Goal: Check status: Check status

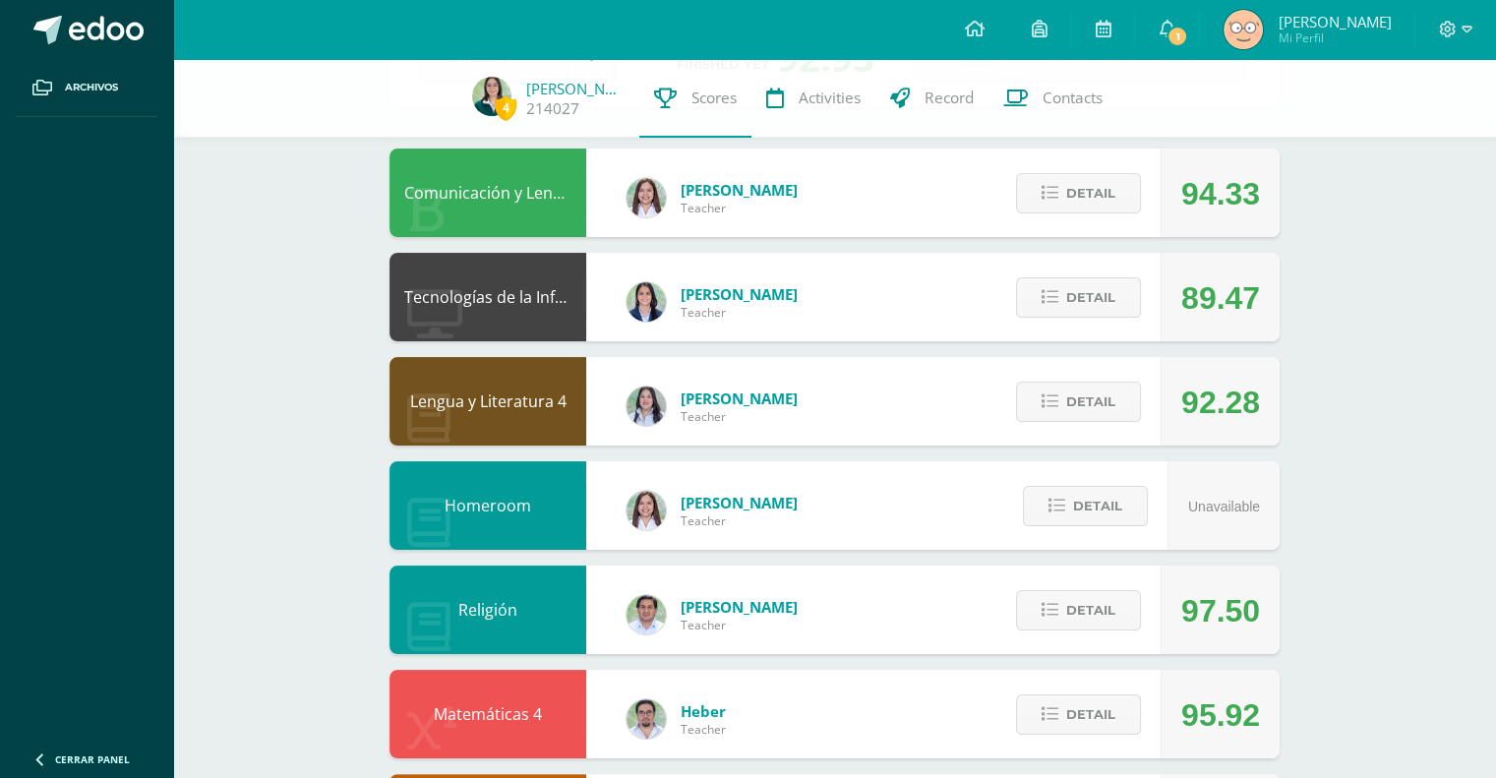
scroll to position [197, 0]
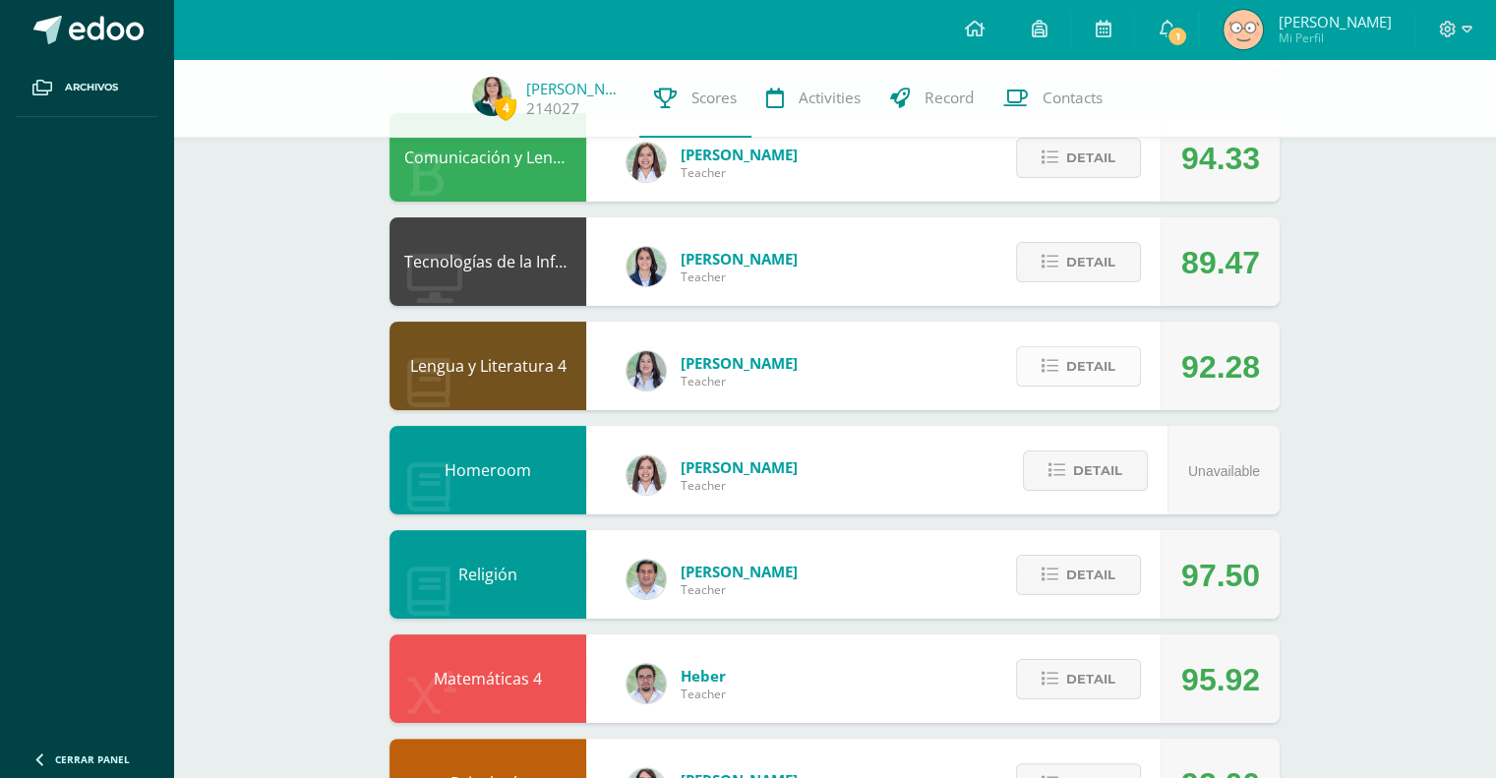
click at [1100, 376] on span "Detail" at bounding box center [1090, 366] width 49 height 36
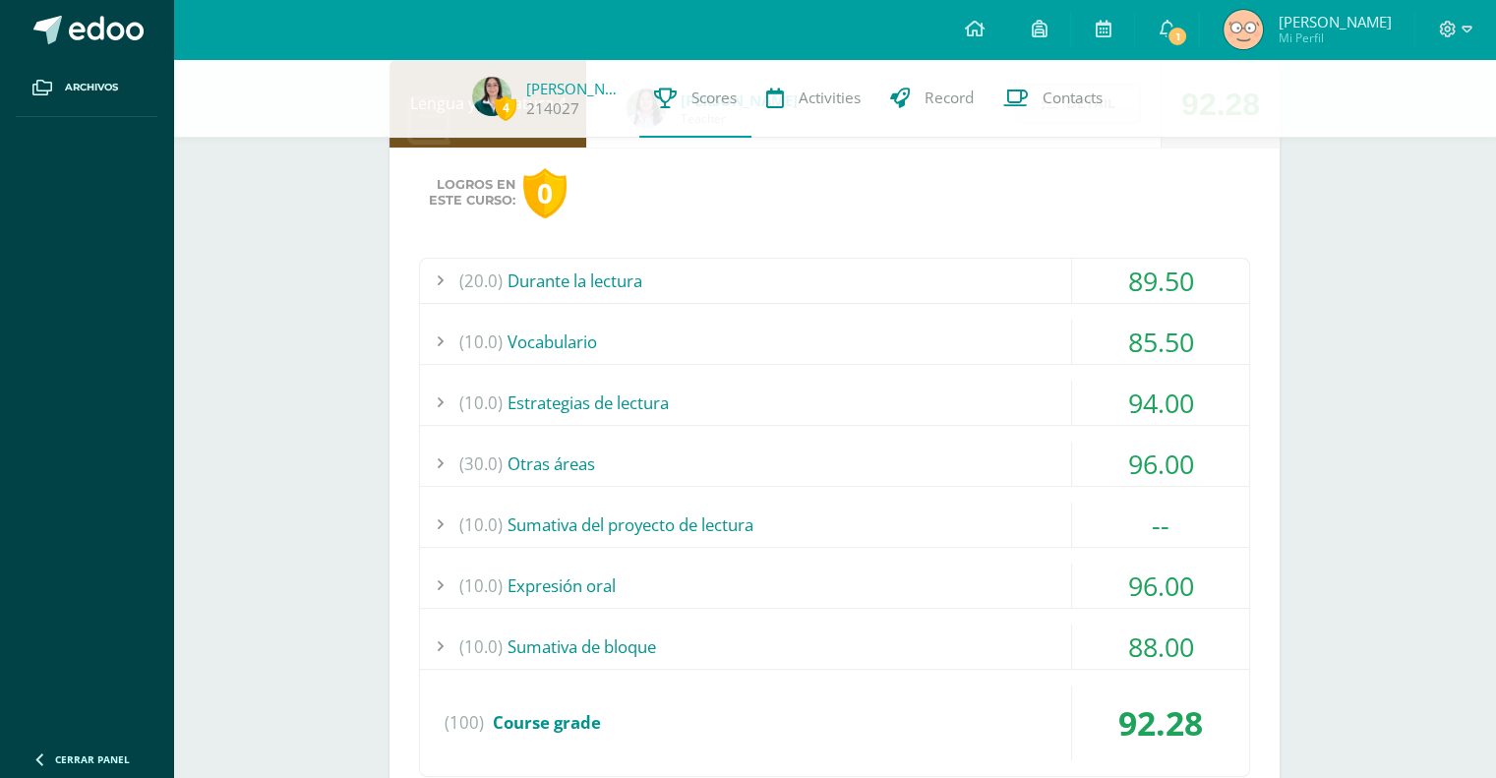
scroll to position [492, 0]
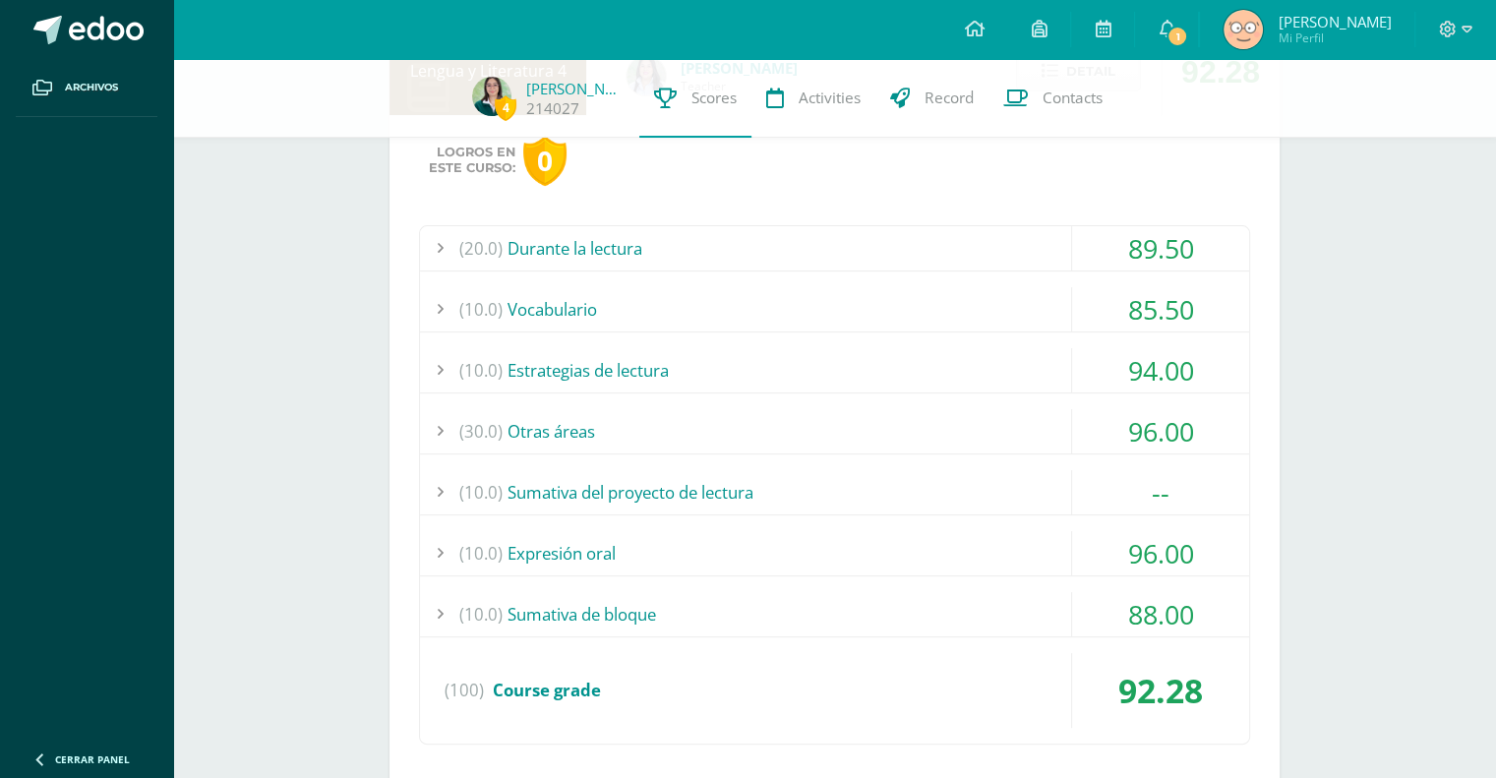
click at [751, 609] on div "(10.0) Sumativa de bloque" at bounding box center [834, 614] width 829 height 44
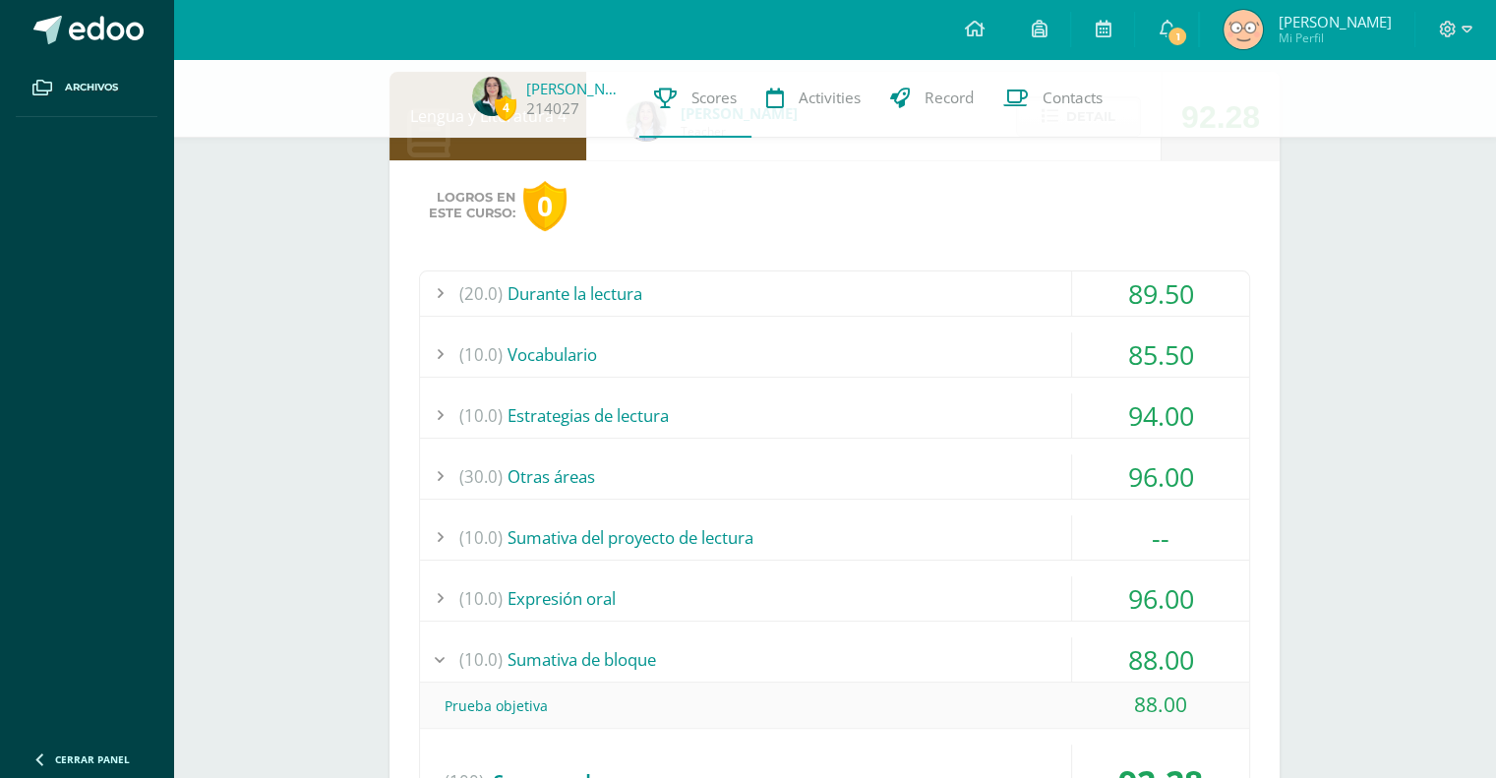
scroll to position [295, 0]
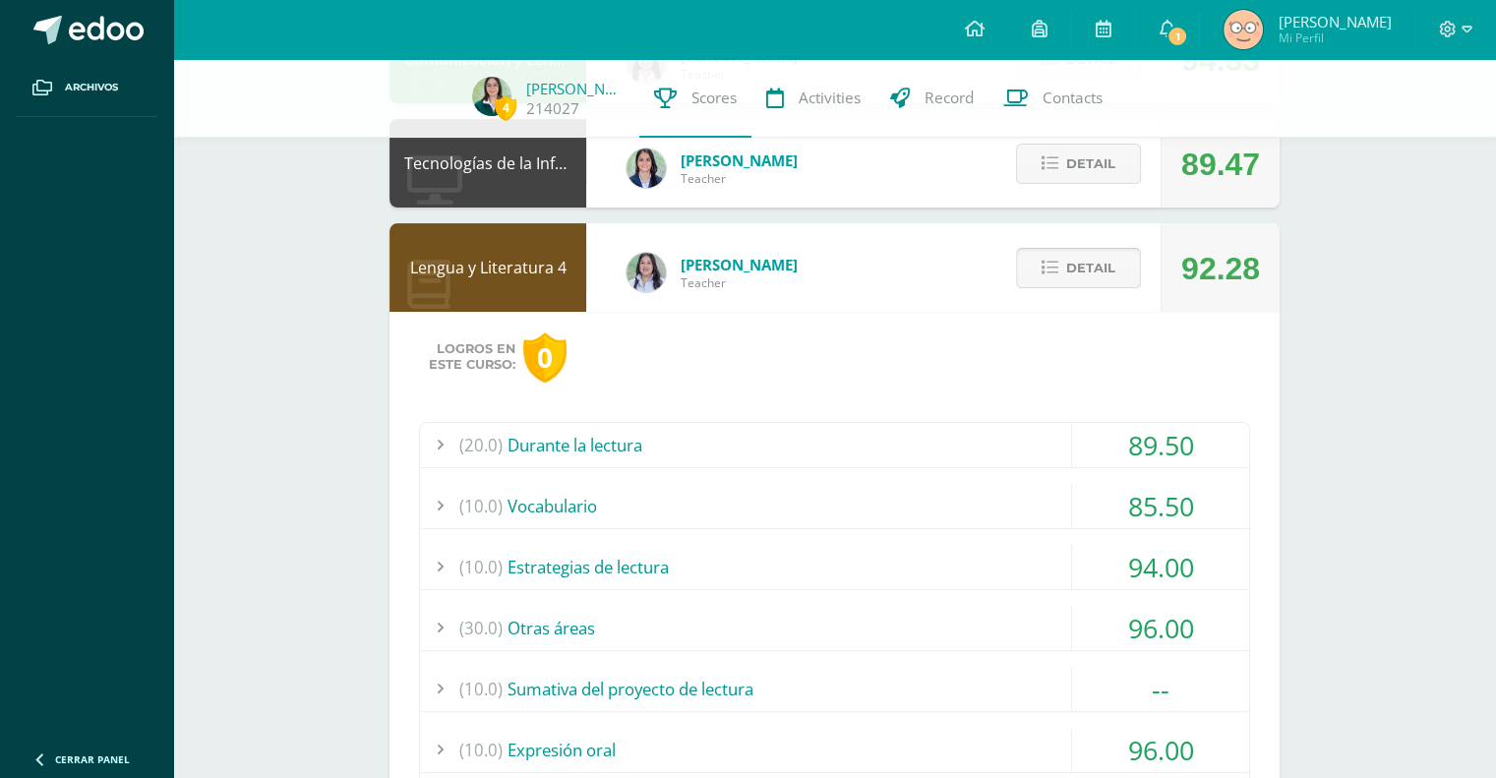
click at [1108, 260] on span "Detail" at bounding box center [1090, 268] width 49 height 36
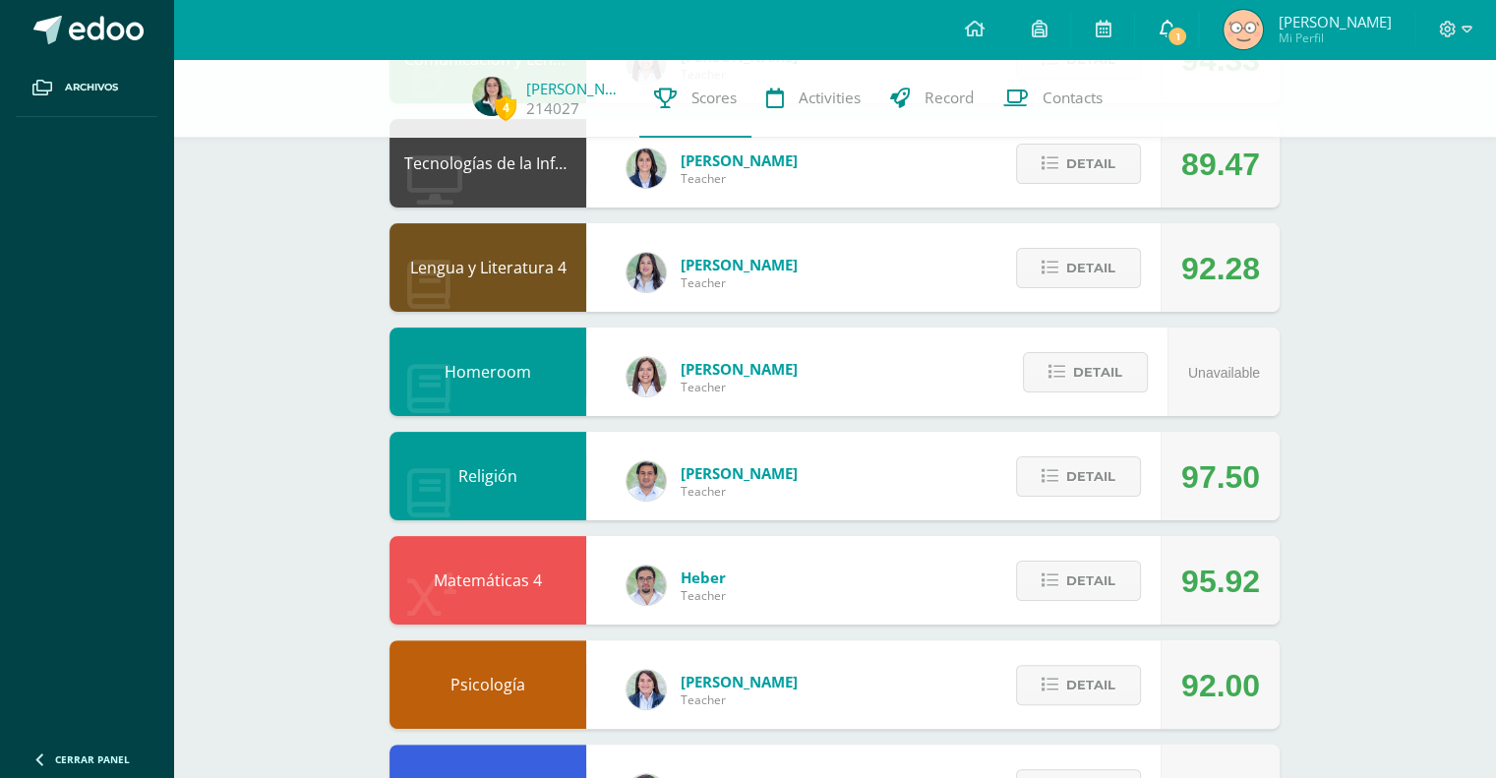
click at [1174, 27] on span "1" at bounding box center [1178, 37] width 22 height 22
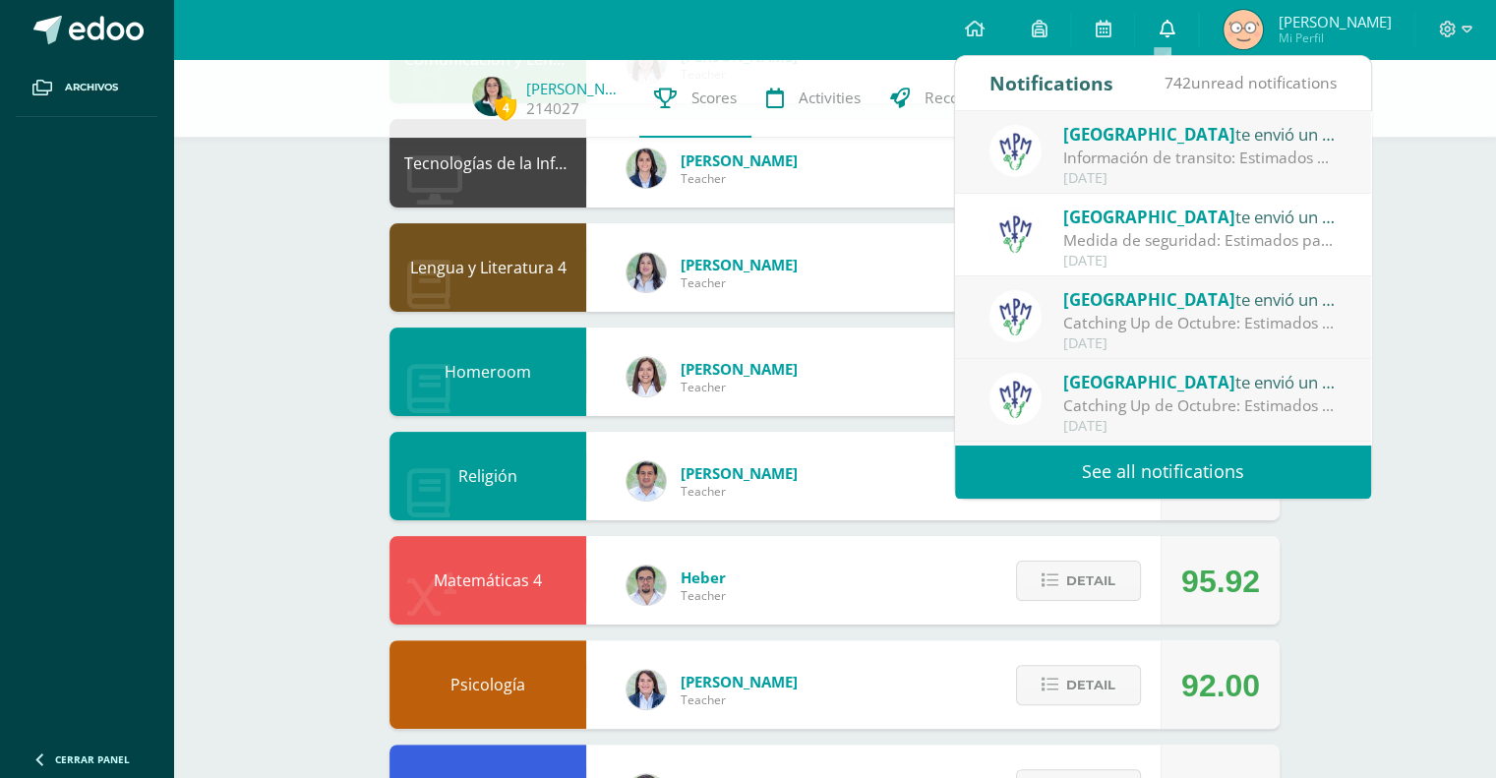
click at [1174, 27] on link "0" at bounding box center [1166, 29] width 63 height 59
click at [1205, 159] on div "Información de transito: Estimados padres de familia: compartimos con ustedes c…" at bounding box center [1199, 158] width 273 height 23
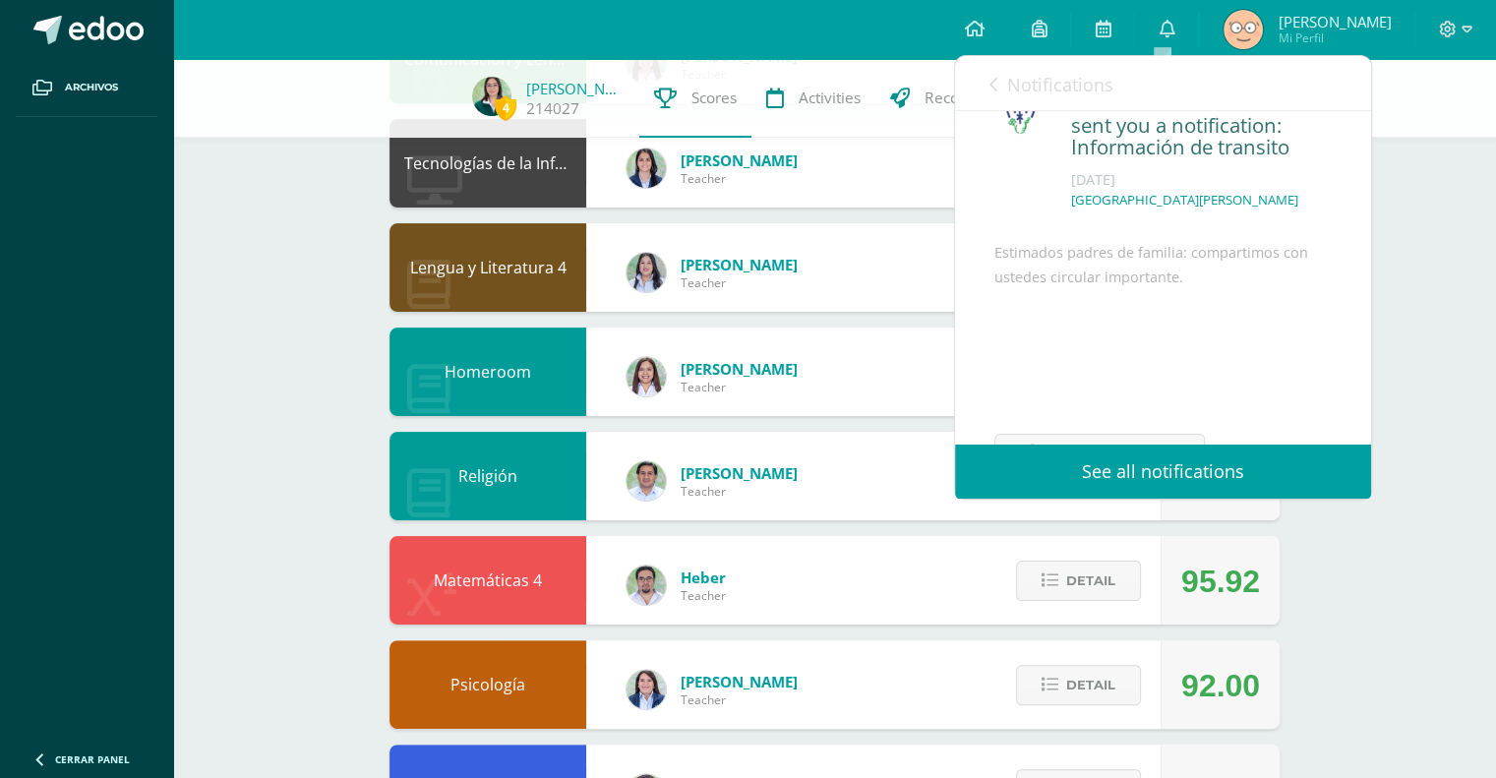
scroll to position [165, 0]
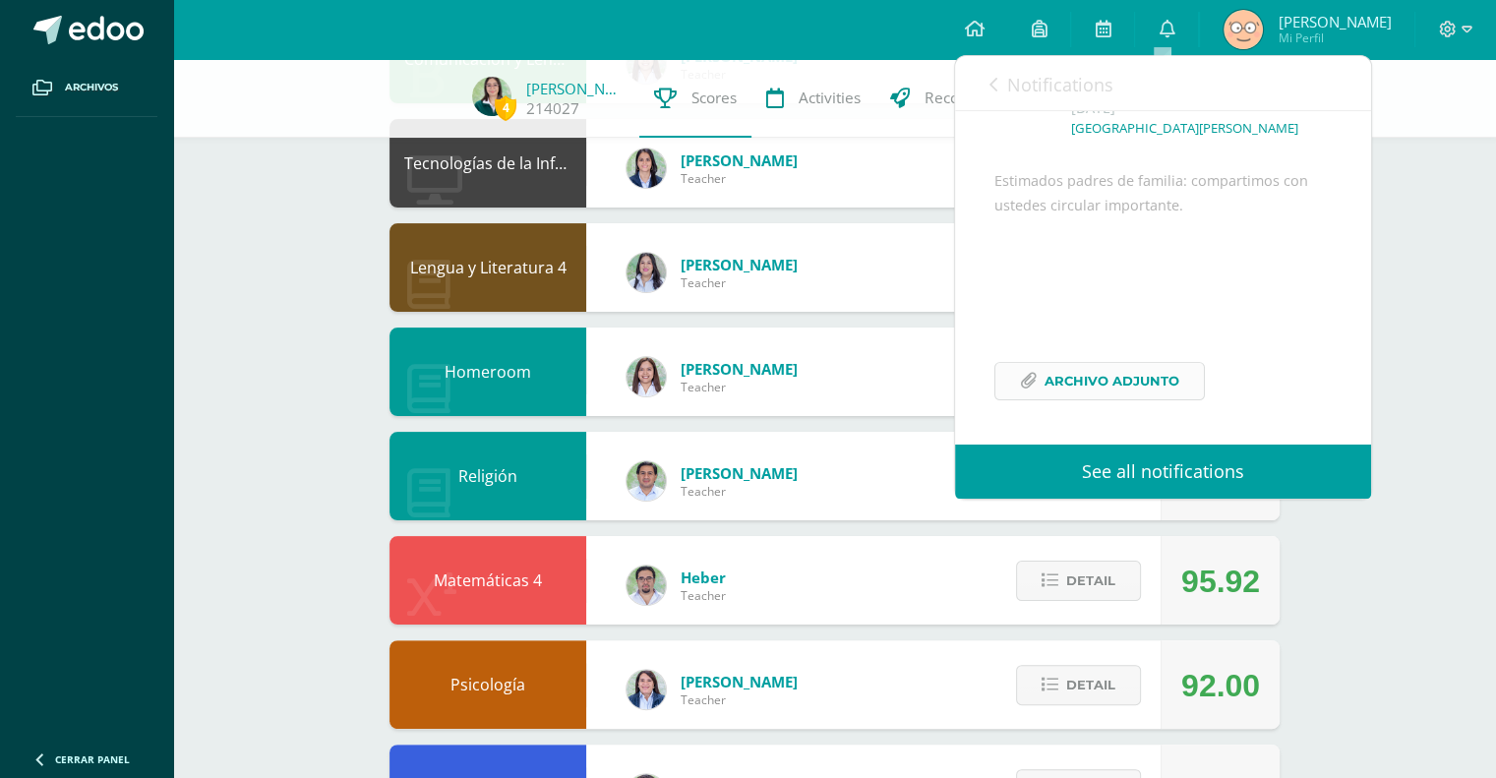
click at [1102, 381] on span "Archivo Adjunto" at bounding box center [1112, 381] width 135 height 36
click at [663, 287] on span at bounding box center [646, 272] width 39 height 39
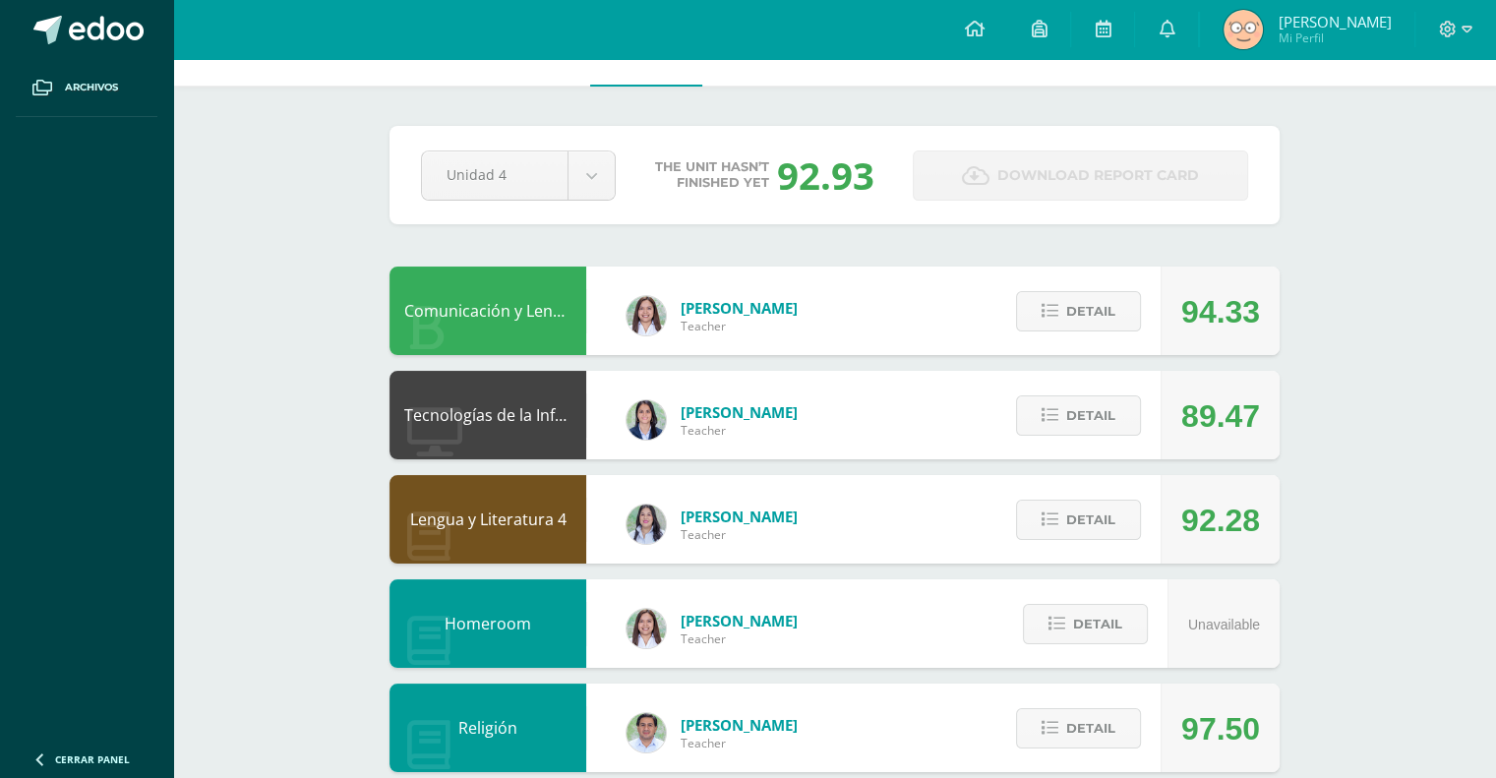
scroll to position [0, 0]
